Goal: Find specific page/section: Find specific page/section

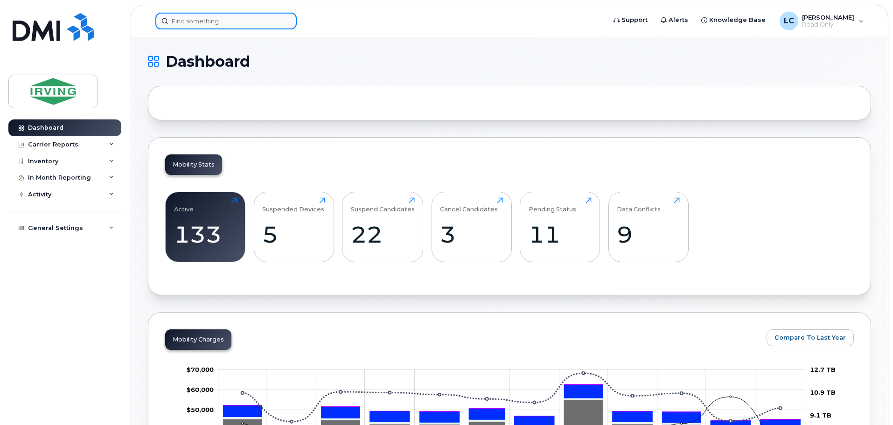
click at [193, 13] on input at bounding box center [225, 21] width 141 height 17
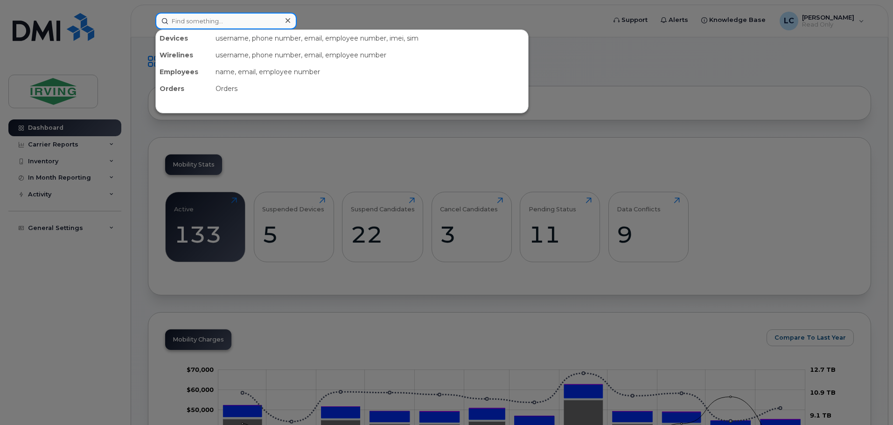
paste input "5066518210"
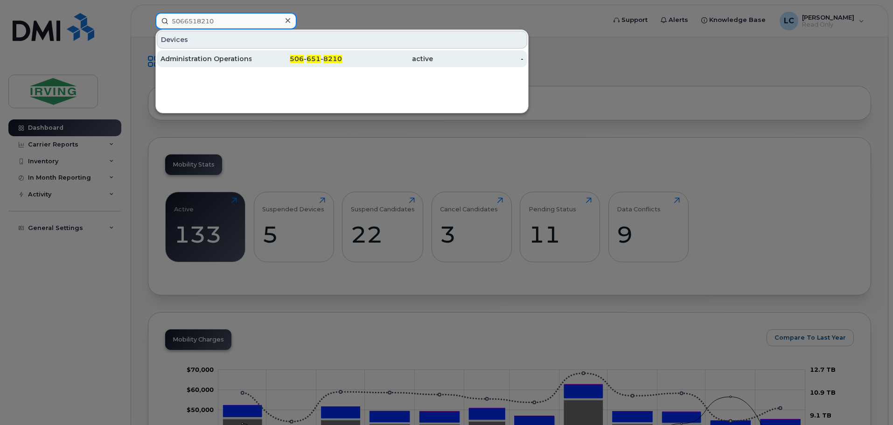
type input "5066518210"
click at [204, 58] on div "Administration Operations" at bounding box center [205, 58] width 91 height 9
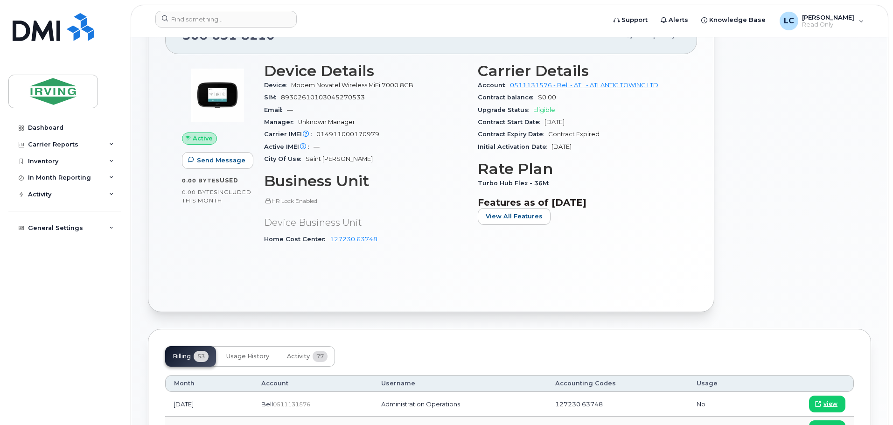
scroll to position [187, 0]
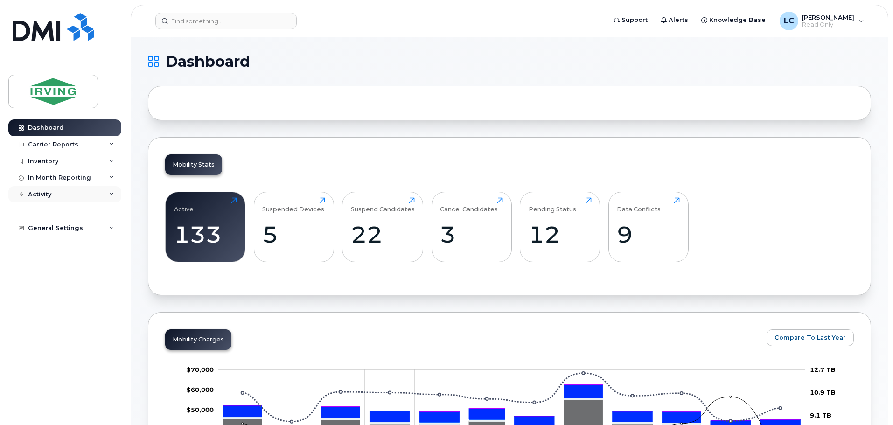
click at [70, 193] on div "Activity" at bounding box center [64, 194] width 113 height 17
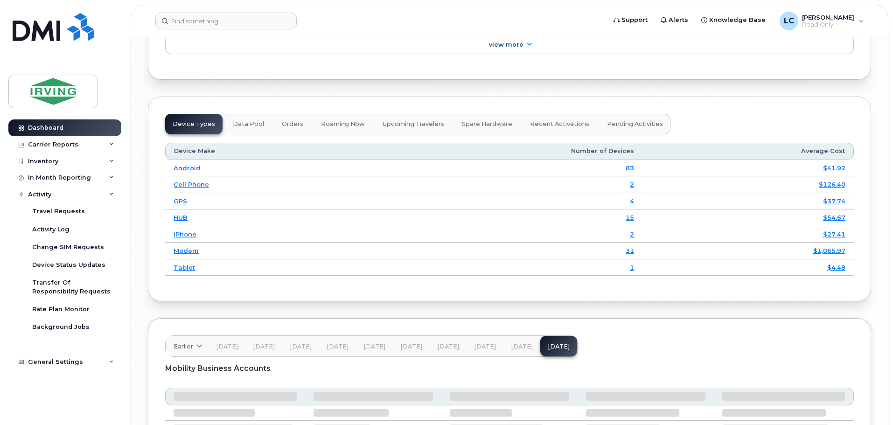
scroll to position [1120, 0]
